Goal: Download file/media

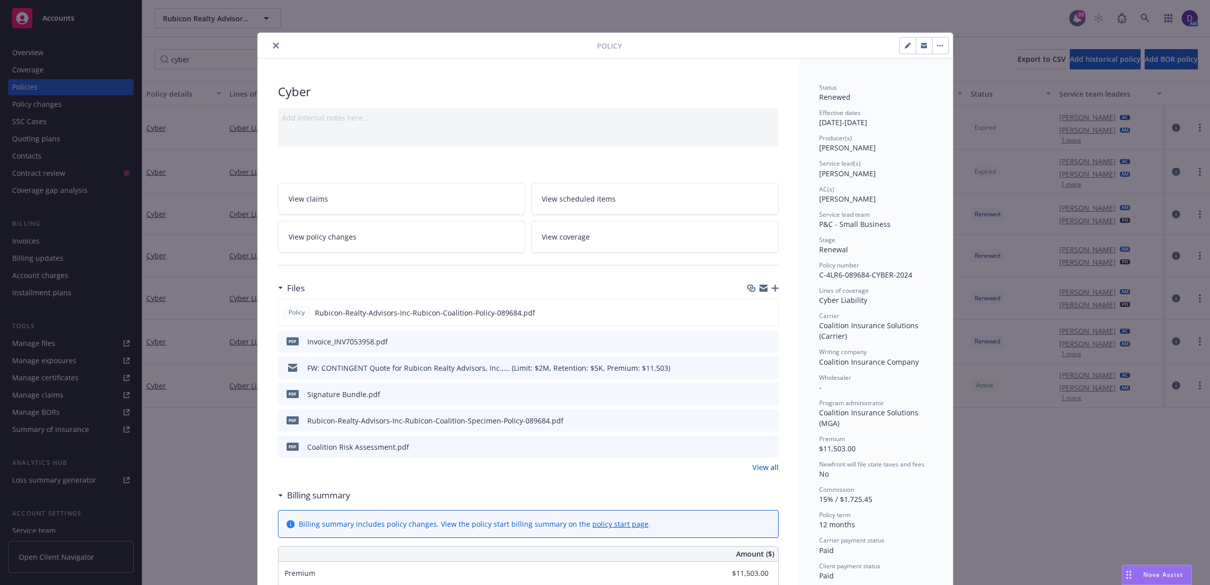
click at [270, 46] on button "close" at bounding box center [276, 45] width 12 height 12
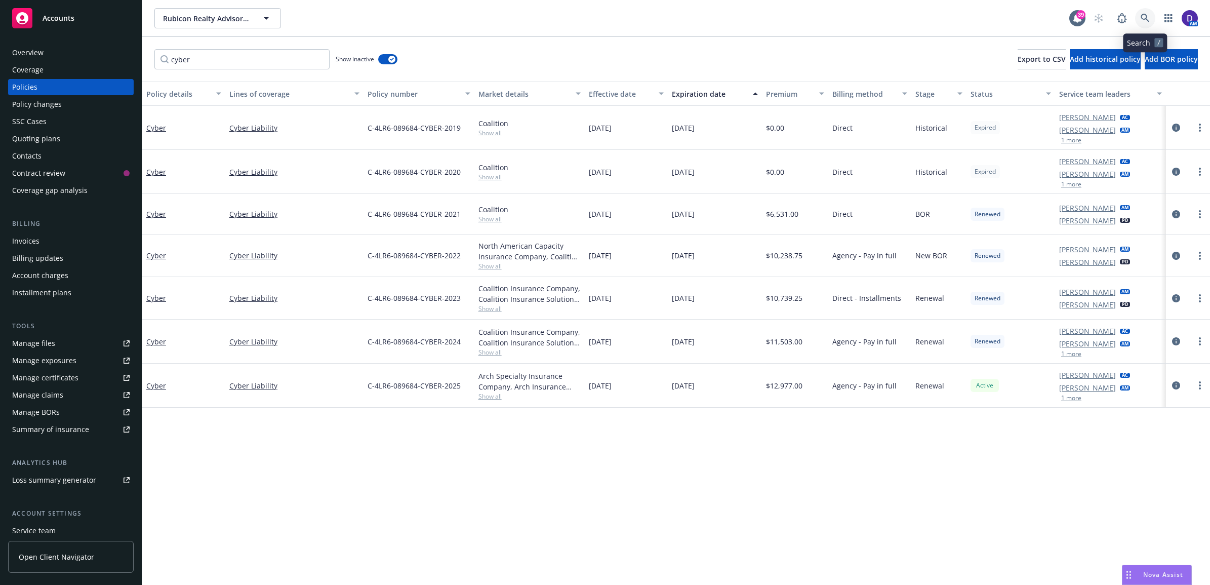
click at [1140, 21] on icon at bounding box center [1144, 18] width 9 height 9
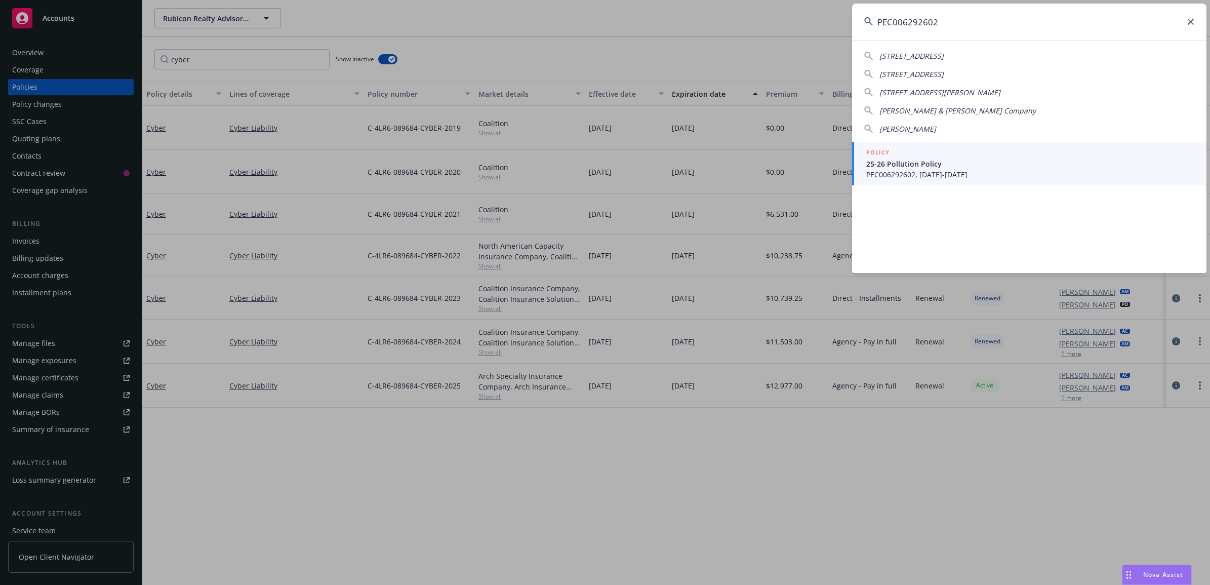
type input "PEC006292602"
click at [926, 171] on span "PEC006292602, [DATE]-[DATE]" at bounding box center [1030, 174] width 328 height 11
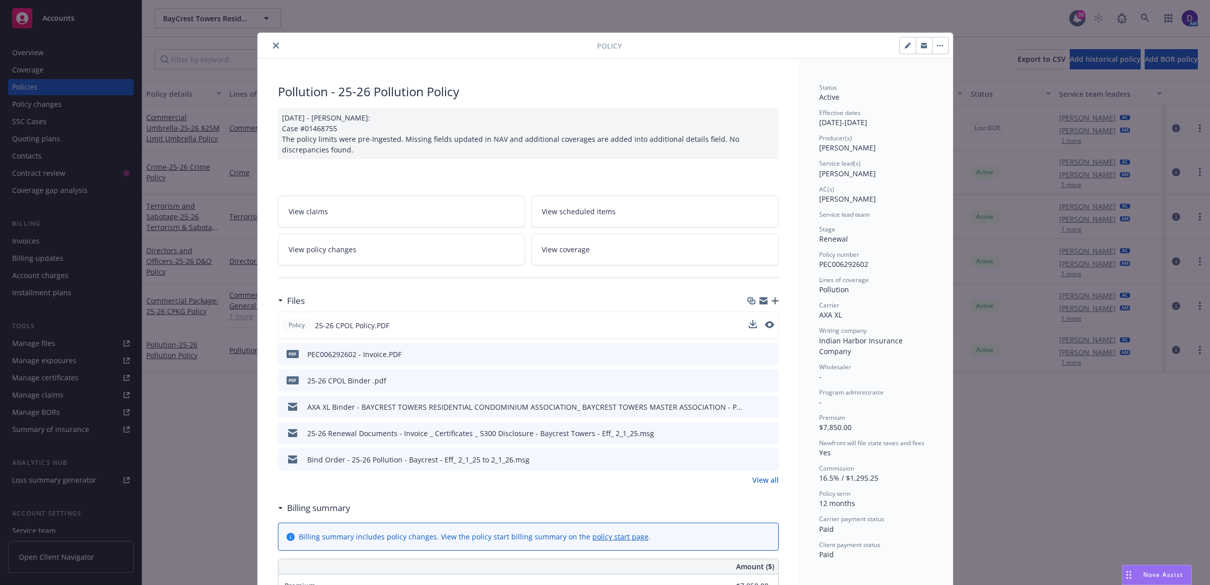
click at [765, 330] on button at bounding box center [769, 325] width 9 height 11
click at [764, 323] on icon "preview file" at bounding box center [768, 324] width 9 height 7
click at [273, 46] on icon "close" at bounding box center [276, 46] width 6 height 6
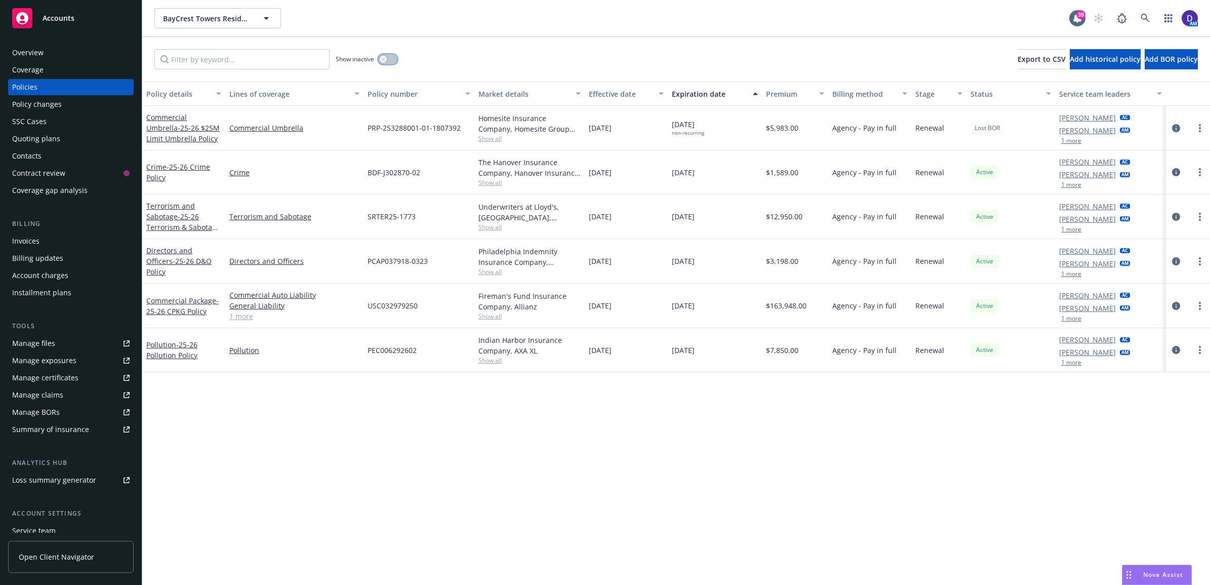
click at [388, 57] on button "button" at bounding box center [387, 59] width 19 height 10
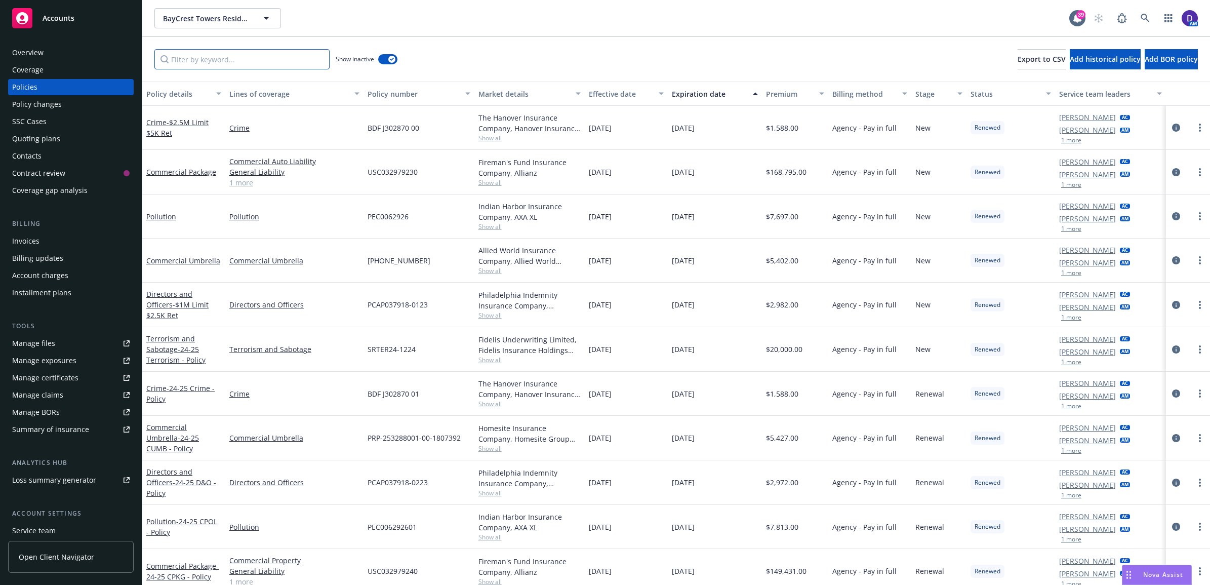
click at [268, 66] on input "Filter by keyword..." at bounding box center [241, 59] width 175 height 20
paste input "PEC006292602"
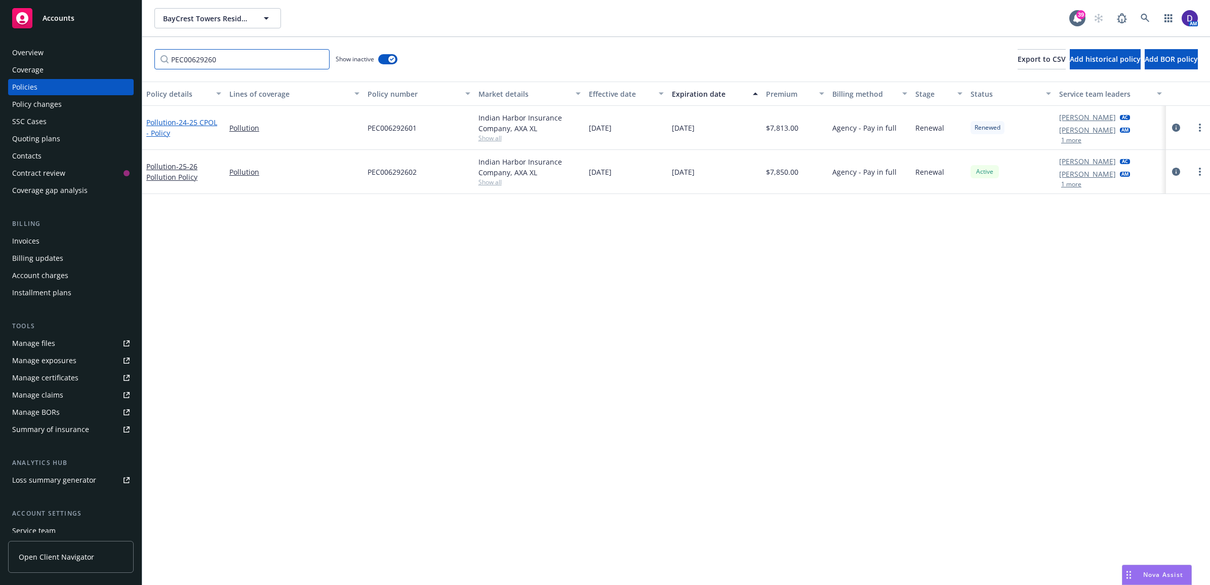
type input "PEC00629260"
click at [185, 122] on span "- 24-25 CPOL - Policy" at bounding box center [181, 127] width 71 height 20
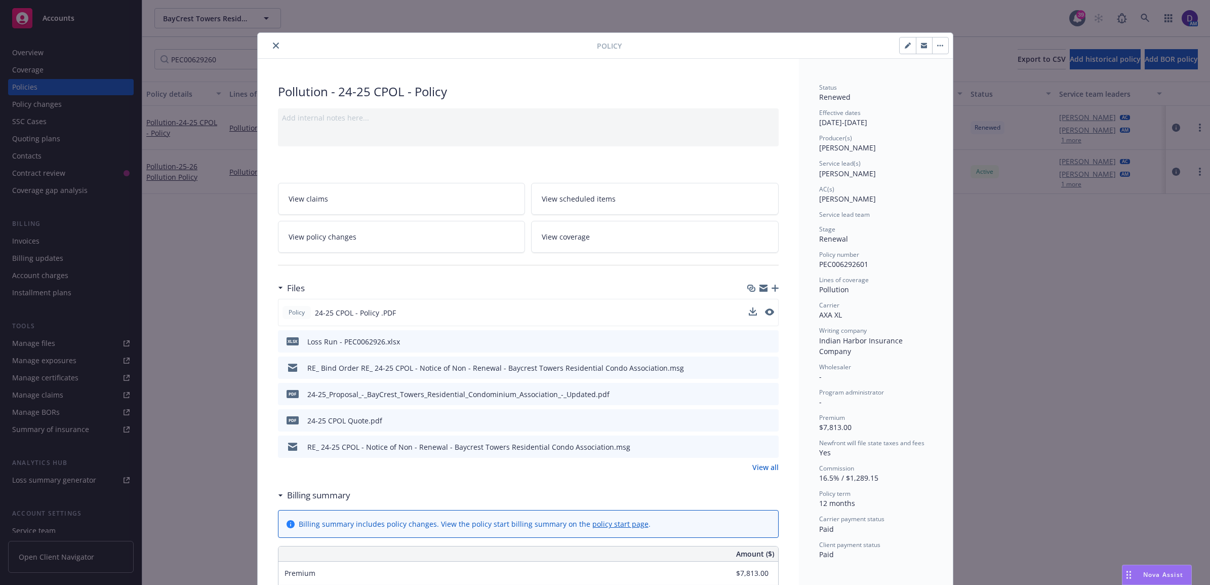
click at [751, 306] on div "Policy 24-25 CPOL - Policy .PDF" at bounding box center [528, 312] width 501 height 27
click at [748, 309] on icon "download file" at bounding box center [752, 312] width 8 height 8
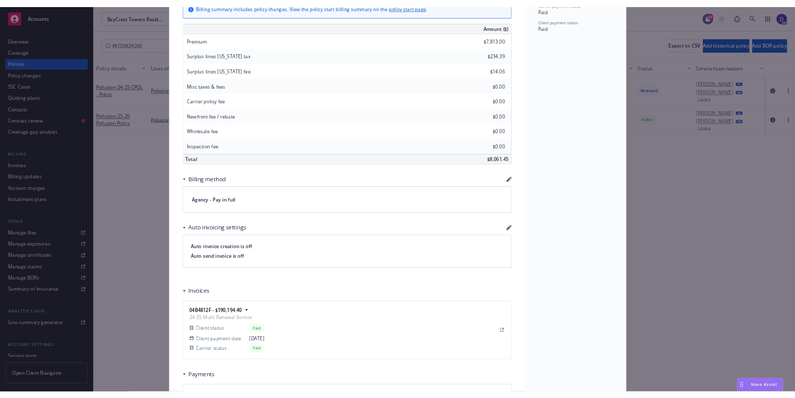
scroll to position [569, 0]
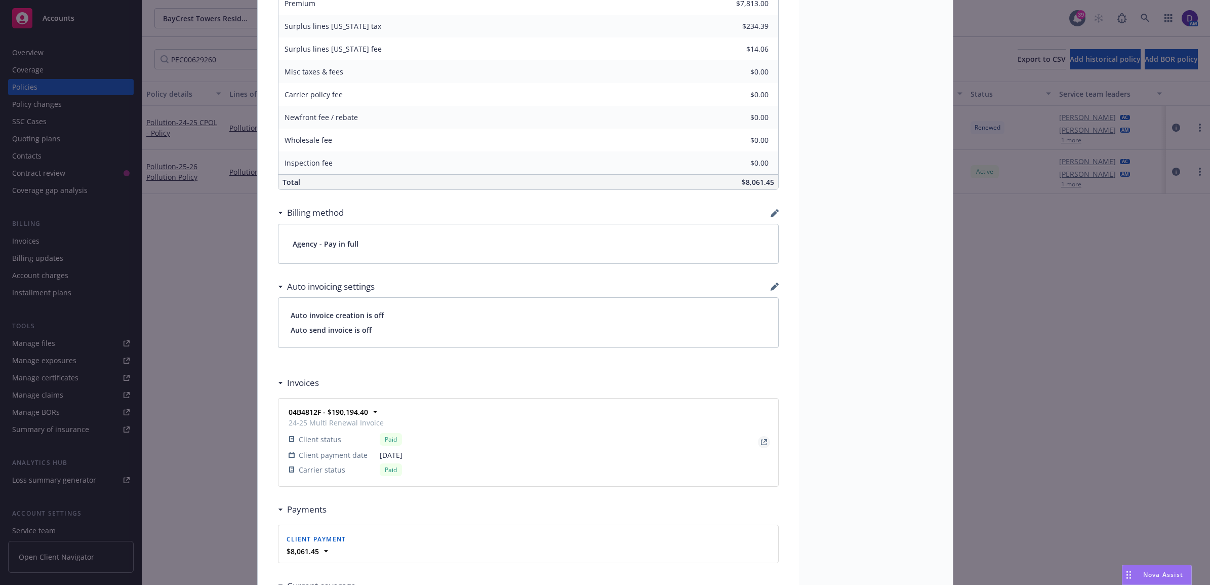
click at [761, 444] on icon "View Invoice" at bounding box center [764, 442] width 6 height 6
drag, startPoint x: 869, startPoint y: 266, endPoint x: 811, endPoint y: 264, distance: 57.2
click at [811, 264] on div "Status Renewed Effective dates [DATE] - [DATE] Producer(s) [PERSON_NAME] Servic…" at bounding box center [876, 197] width 154 height 1417
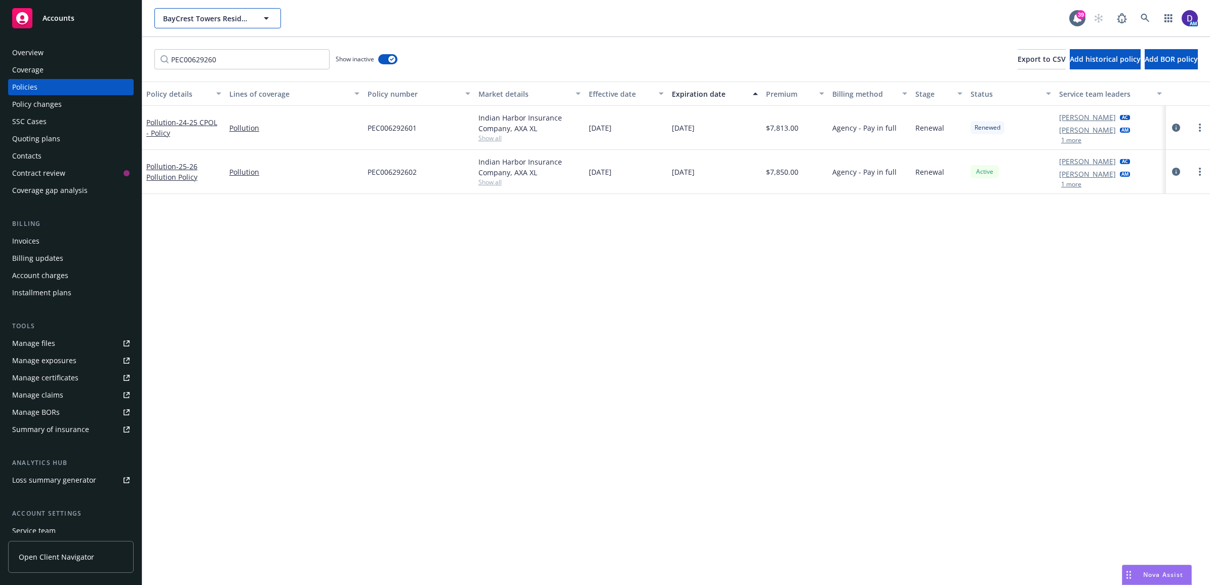
click at [259, 22] on button "BayCrest Towers Residential Condo Association" at bounding box center [217, 18] width 127 height 20
click at [65, 49] on div "Overview" at bounding box center [70, 53] width 117 height 16
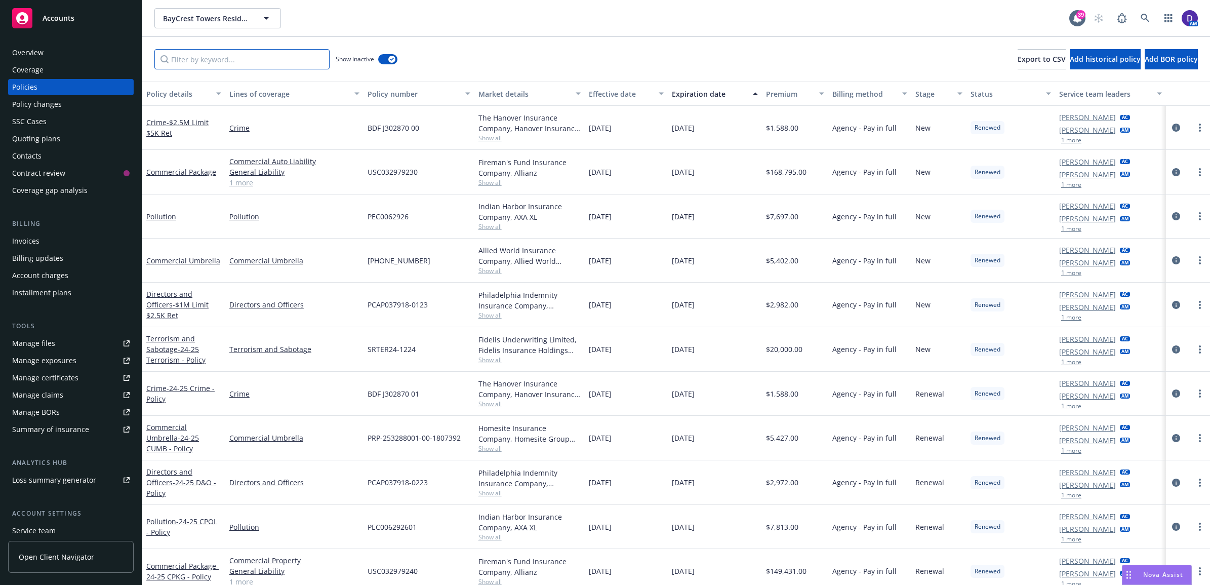
click at [286, 52] on input "Filter by keyword..." at bounding box center [241, 59] width 175 height 20
paste input "PEC006292601"
type input "PEC006292601"
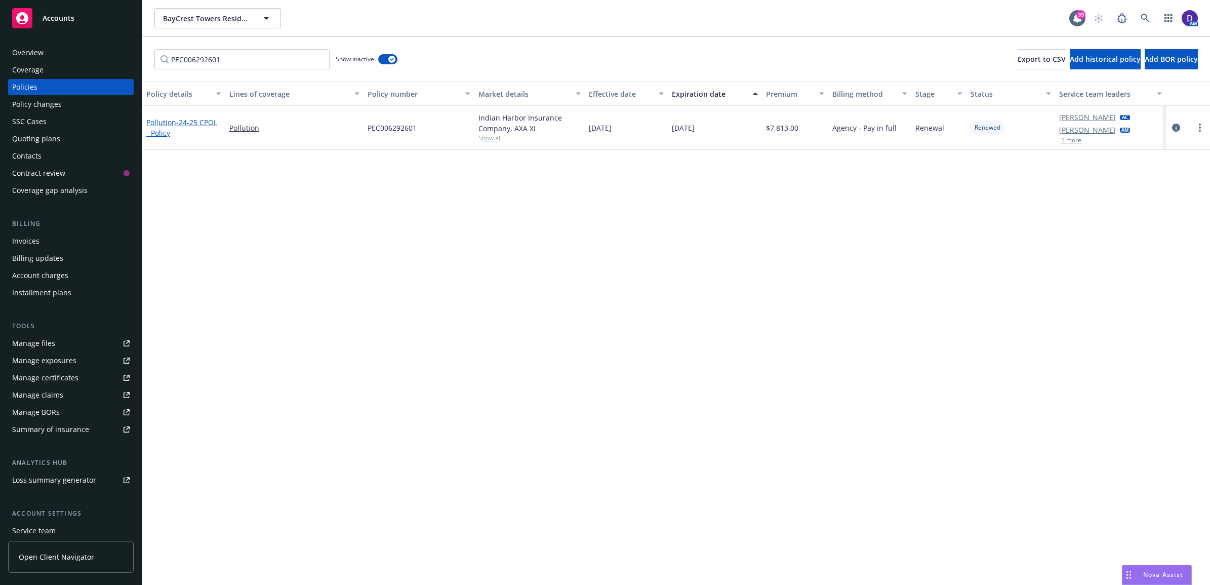
click at [177, 119] on span "- 24-25 CPOL - Policy" at bounding box center [181, 127] width 71 height 20
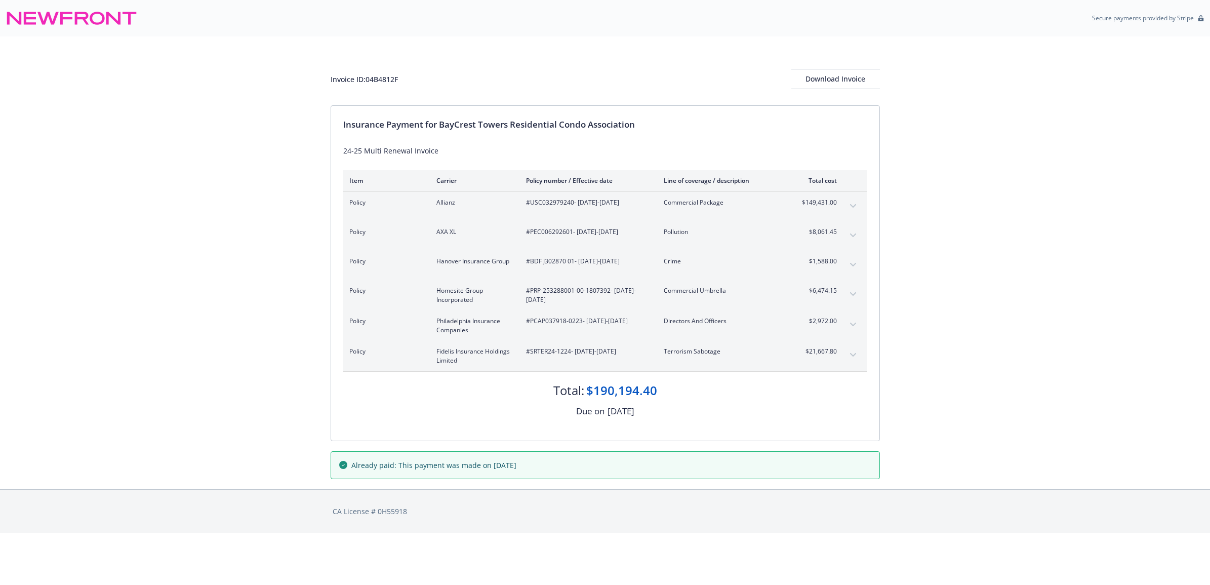
click at [856, 63] on div "Invoice ID: 04B4812F Download Invoice" at bounding box center [605, 70] width 549 height 69
click at [855, 78] on div "Download Invoice" at bounding box center [835, 78] width 89 height 19
